Goal: Communication & Community: Ask a question

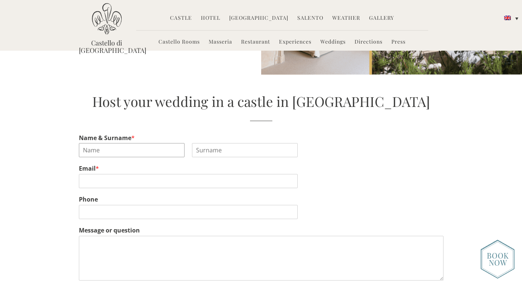
scroll to position [1151, 0]
type input "remy"
type input "kam"
type input "remykam.business@gmail.com"
type input "8183883633"
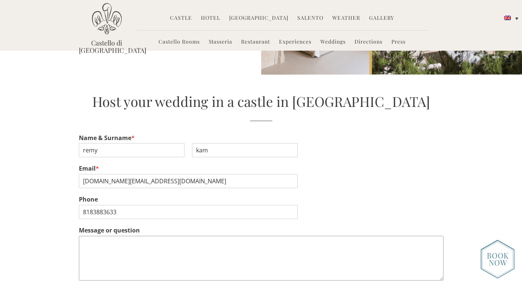
click at [206, 241] on textarea "Message or question" at bounding box center [261, 258] width 365 height 45
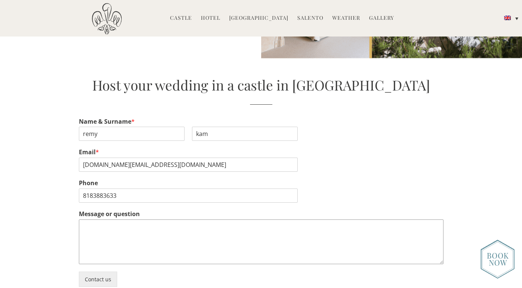
scroll to position [1170, 0]
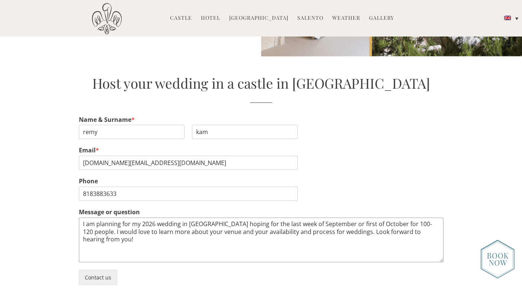
drag, startPoint x: 221, startPoint y: 213, endPoint x: 202, endPoint y: 212, distance: 19.7
click at [202, 217] on textarea "I am planning for my 2026 wedding in Italy hoping for the last week of Septembe…" at bounding box center [261, 239] width 365 height 45
drag, startPoint x: 236, startPoint y: 211, endPoint x: 228, endPoint y: 211, distance: 8.2
click at [228, 217] on textarea "I am planning for my 2026 wedding in Italy targeting for the last week of Septe…" at bounding box center [261, 239] width 365 height 45
type textarea "I am planning for my 2026 wedding in Italy targeting the last week of September…"
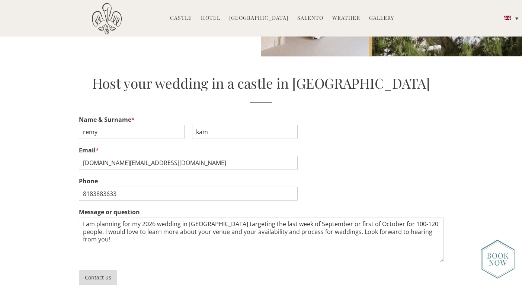
click at [98, 270] on button "Contact us" at bounding box center [98, 276] width 38 height 15
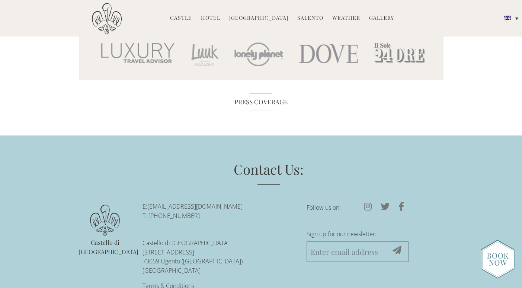
scroll to position [2927, 0]
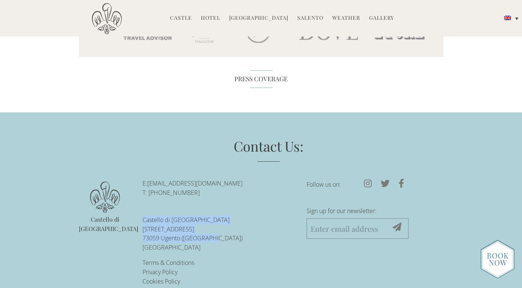
drag, startPoint x: 207, startPoint y: 226, endPoint x: 141, endPoint y: 208, distance: 68.6
click at [141, 208] on ul "E: [EMAIL_ADDRESS][DOMAIN_NAME] T: +39-0833-1850-[GEOGRAPHIC_DATA][STREET_ADDRE…" at bounding box center [219, 232] width 164 height 107
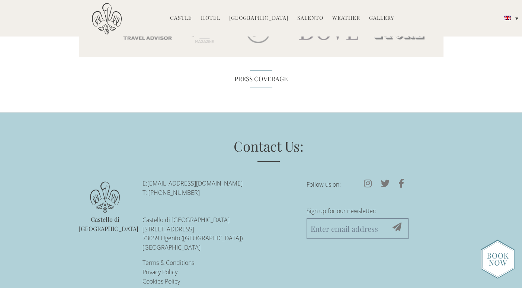
click at [113, 238] on div "Contact Us: Castello di [GEOGRAPHIC_DATA] E: [EMAIL_ADDRESS][DOMAIN_NAME] T: +3…" at bounding box center [261, 214] width 365 height 156
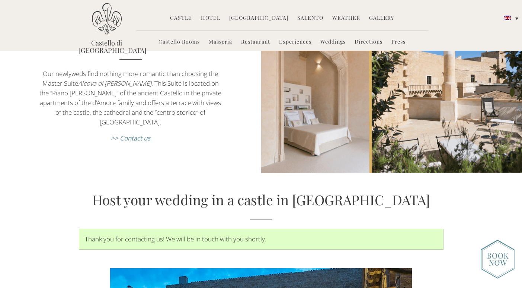
scroll to position [1059, 0]
